Goal: Transaction & Acquisition: Purchase product/service

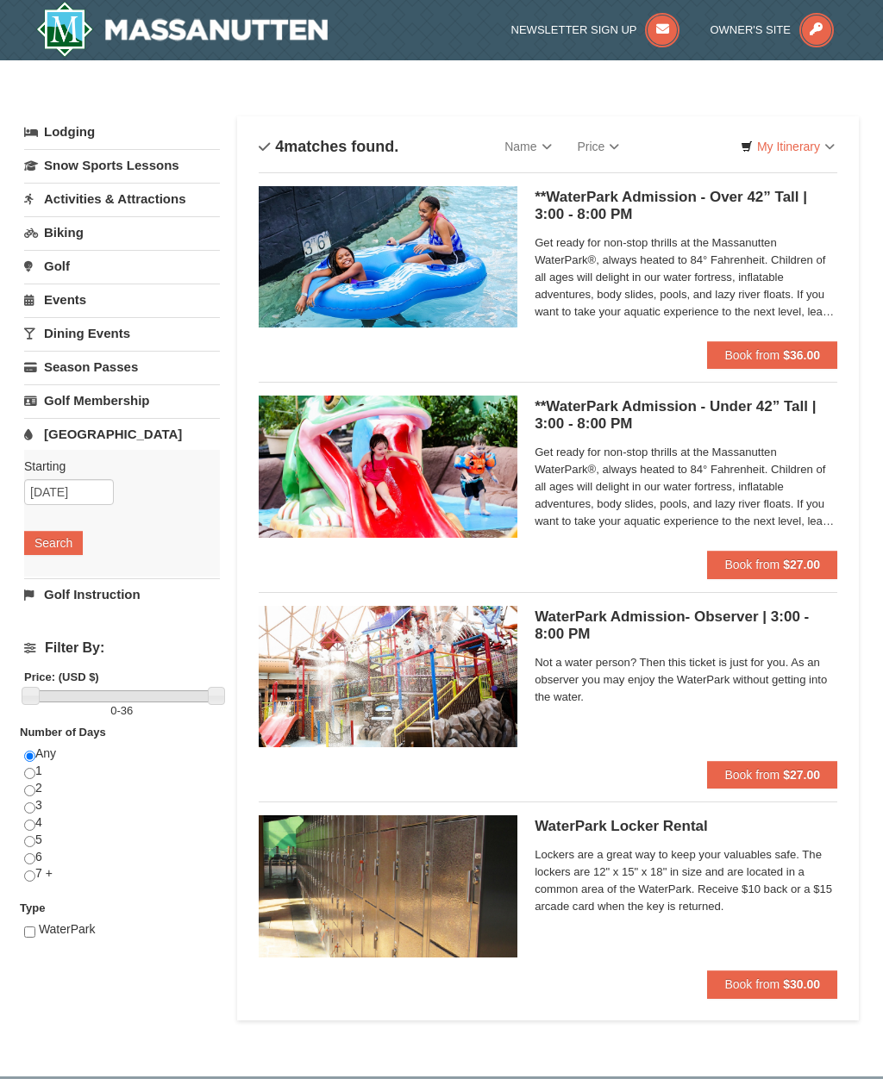
click at [786, 353] on strong "$36.00" at bounding box center [801, 355] width 37 height 14
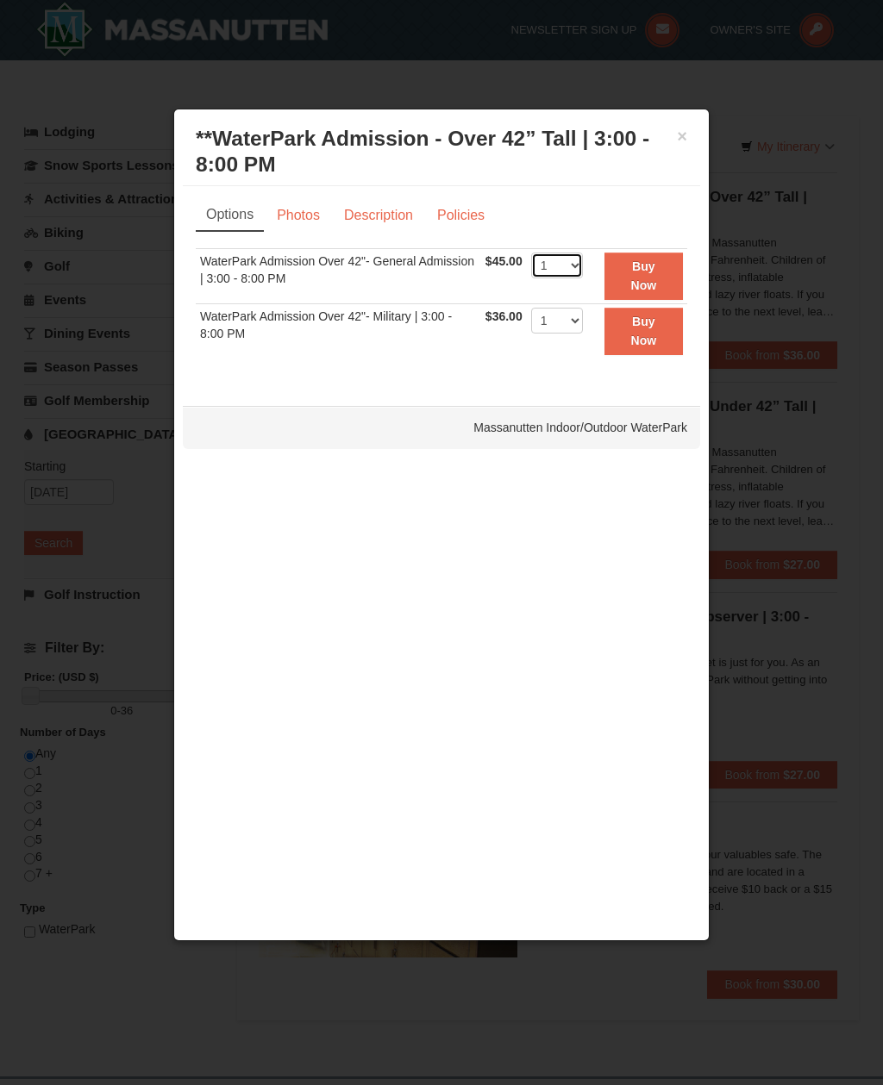
click at [583, 260] on select "1 2 3 4 5 6 7 8 9 10 11 12 13 14 15 16 17 18 19 20 21 22" at bounding box center [557, 266] width 52 height 26
select select "2"
click at [647, 272] on strong "Buy Now" at bounding box center [644, 275] width 26 height 33
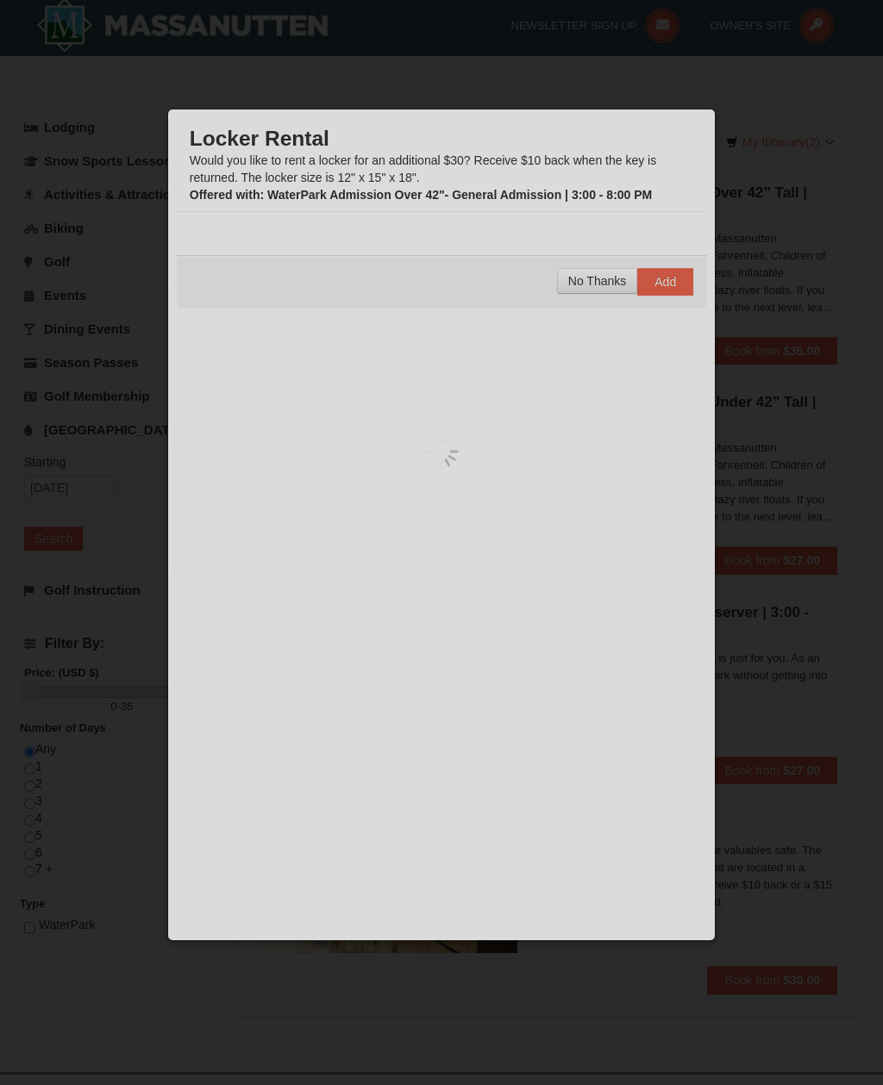
scroll to position [5, 0]
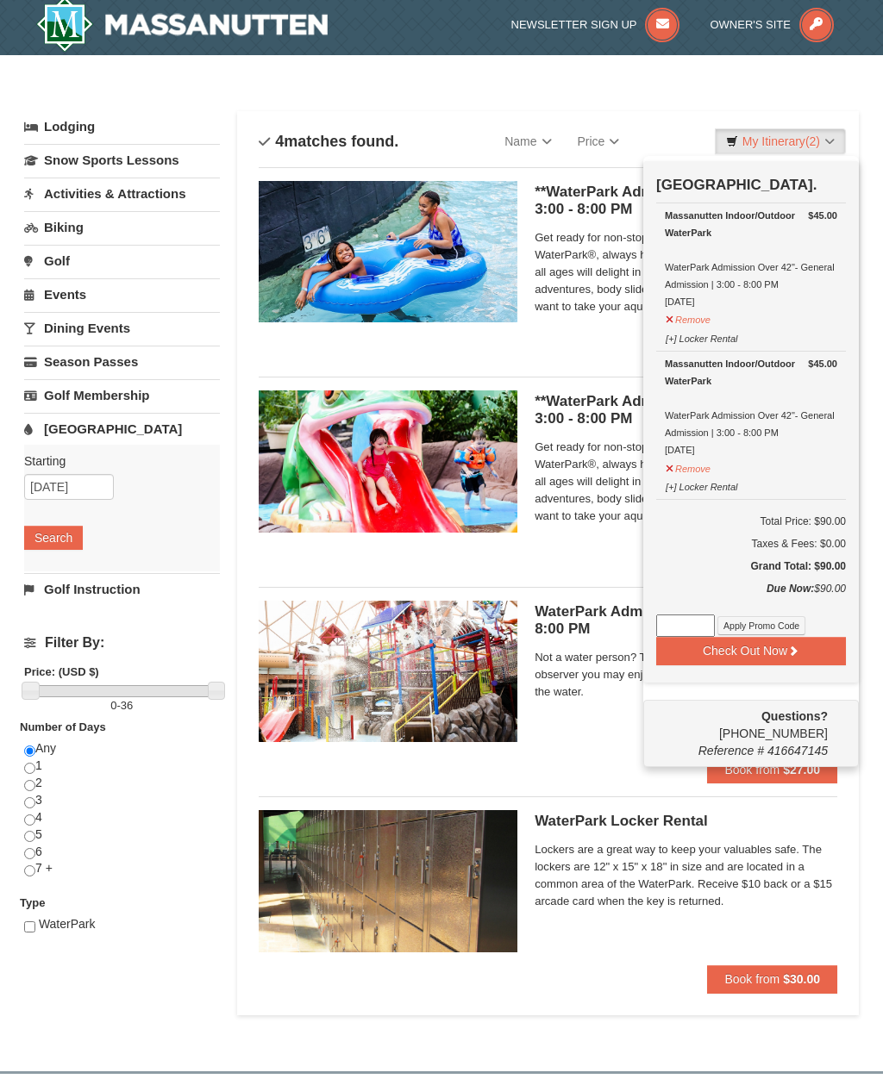
click at [679, 626] on input at bounding box center [685, 626] width 59 height 22
click at [673, 621] on input at bounding box center [685, 626] width 59 height 22
paste input "WPHarvestMonThurs25"
type input "WPHarvestMonThurs25"
click at [800, 655] on button "Check Out Now" at bounding box center [751, 651] width 190 height 28
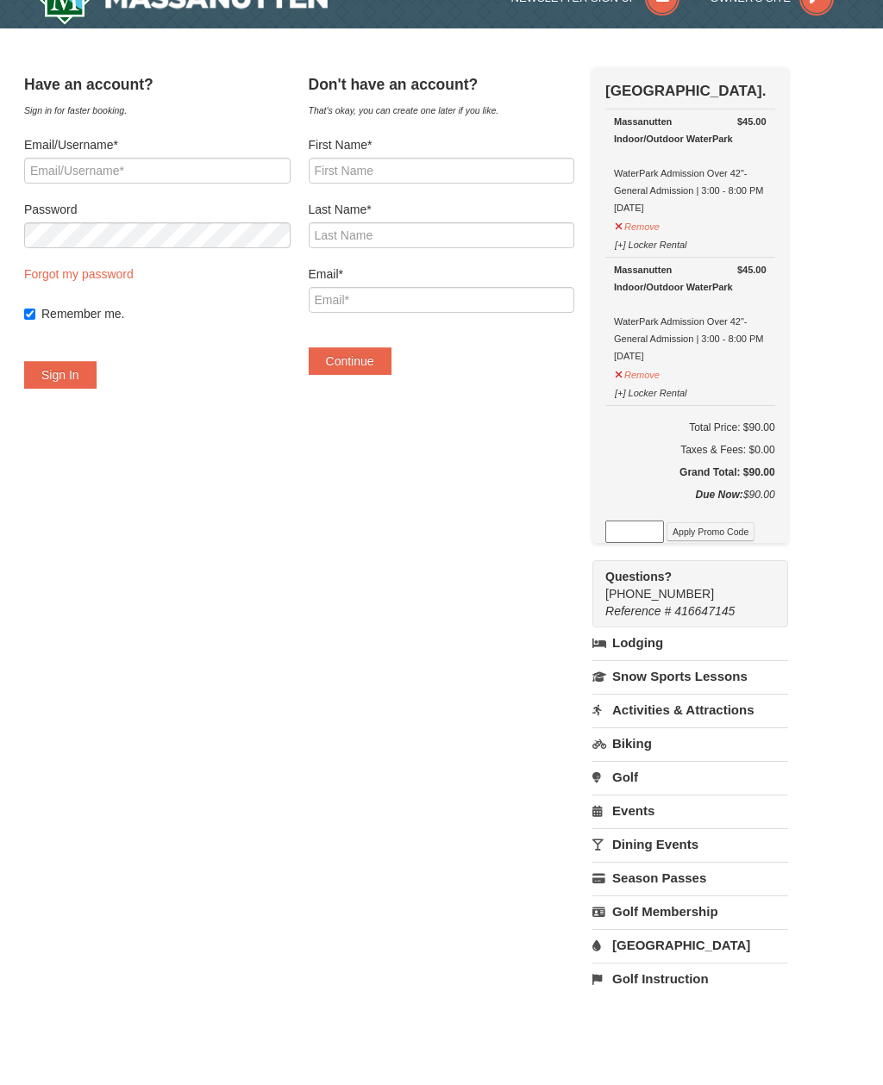
click at [649, 552] on input at bounding box center [634, 563] width 59 height 22
click at [646, 552] on input at bounding box center [634, 563] width 59 height 22
paste input "WPHarvestMonThurs25"
type input "WPHarvestMonThurs25"
click at [748, 554] on button "Apply Promo Code" at bounding box center [710, 563] width 88 height 19
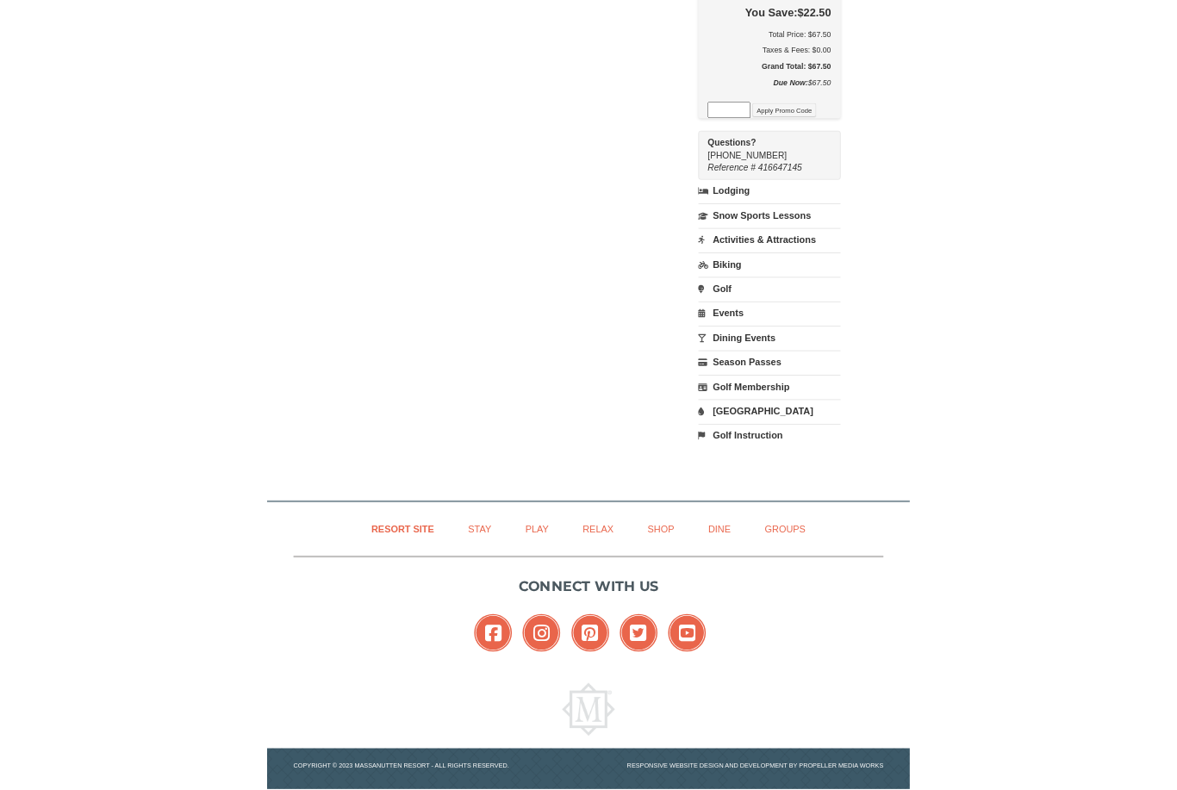
scroll to position [758, 0]
